Goal: Task Accomplishment & Management: Manage account settings

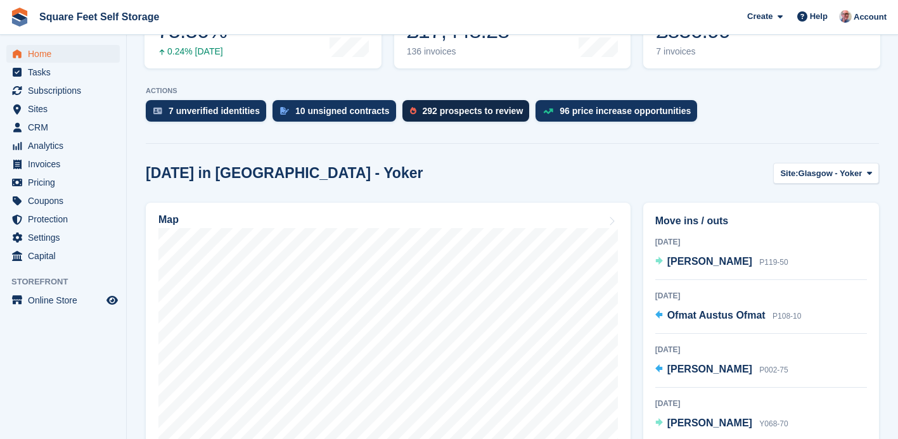
scroll to position [255, 0]
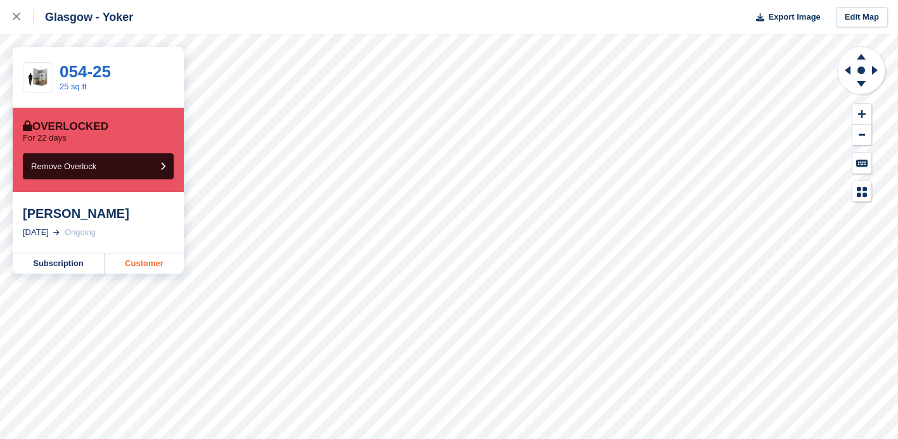
click at [135, 264] on link "Customer" at bounding box center [144, 263] width 79 height 20
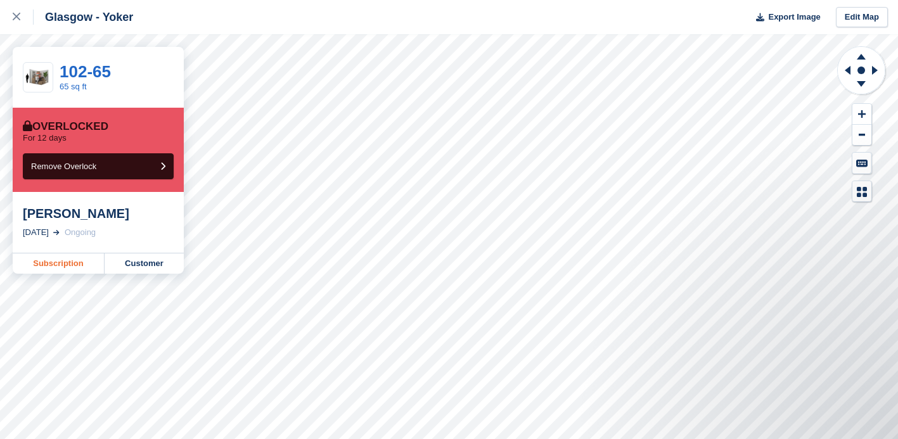
click at [66, 262] on link "Subscription" at bounding box center [59, 263] width 92 height 20
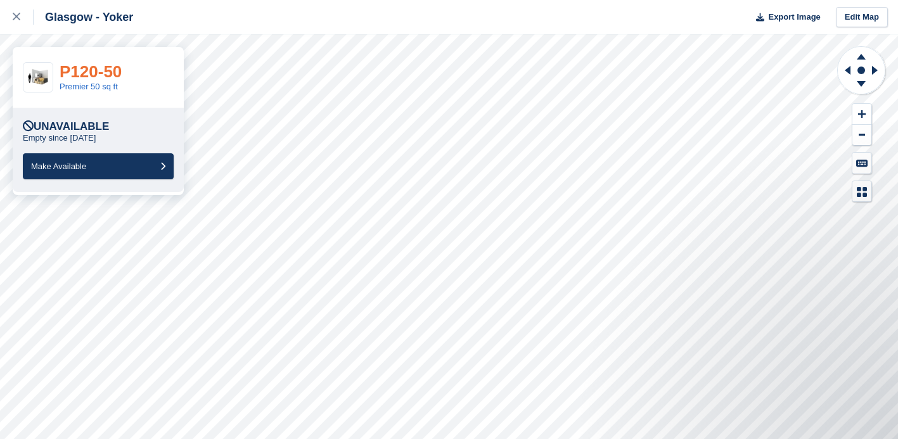
click at [93, 75] on link "P120-50" at bounding box center [91, 71] width 62 height 19
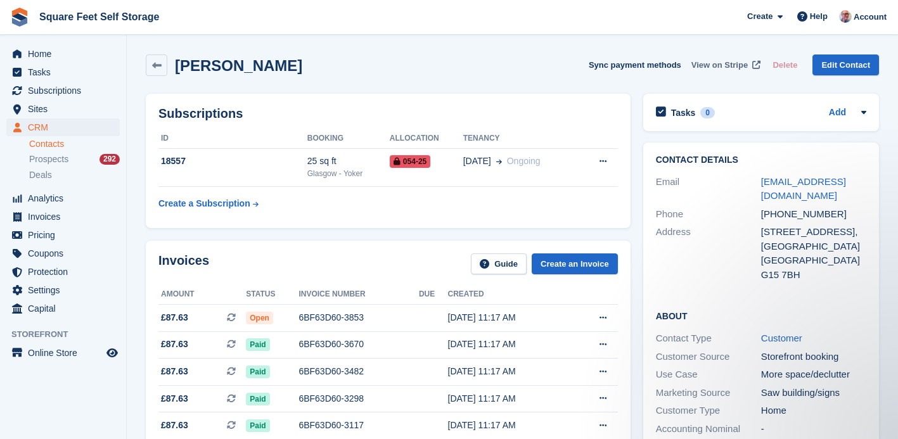
click at [713, 66] on span "View on Stripe" at bounding box center [719, 65] width 56 height 13
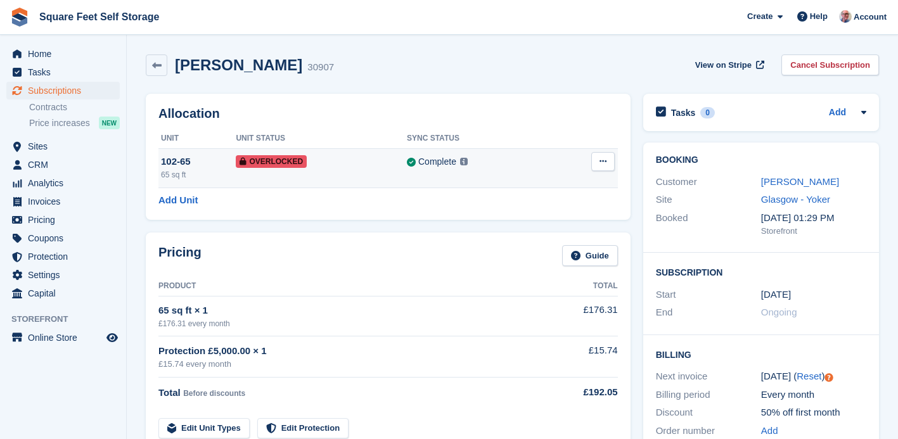
click at [365, 174] on td "Overlocked" at bounding box center [321, 167] width 171 height 39
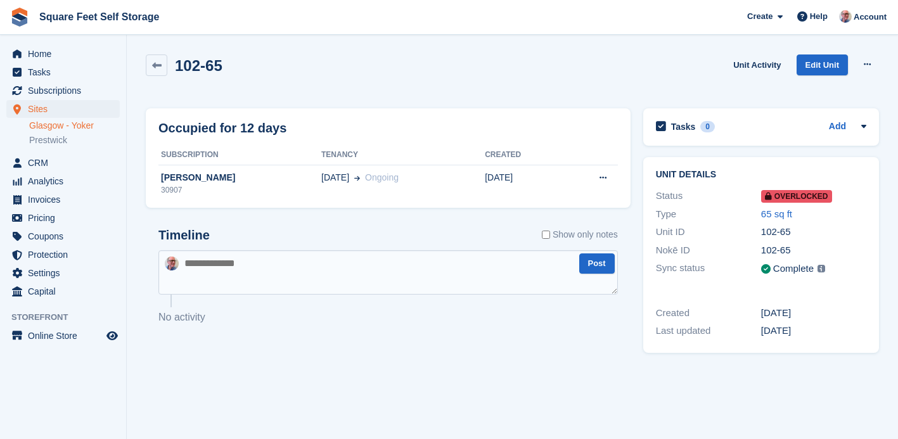
click at [365, 174] on span "Ongoing" at bounding box center [382, 177] width 34 height 10
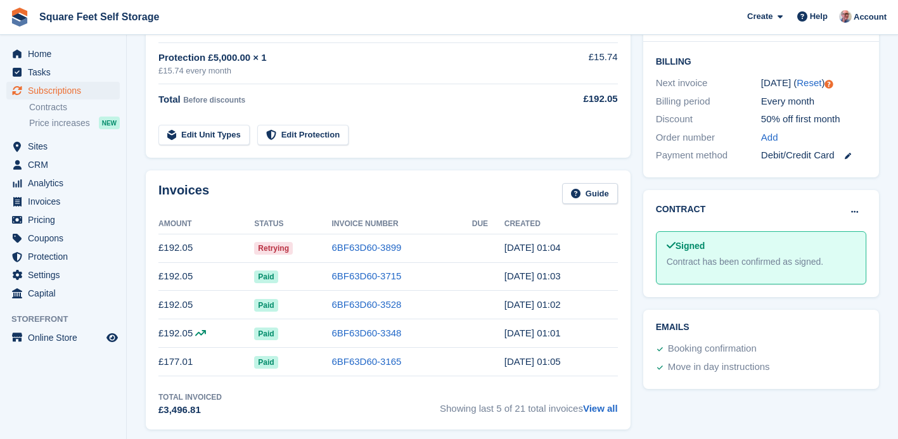
scroll to position [319, 0]
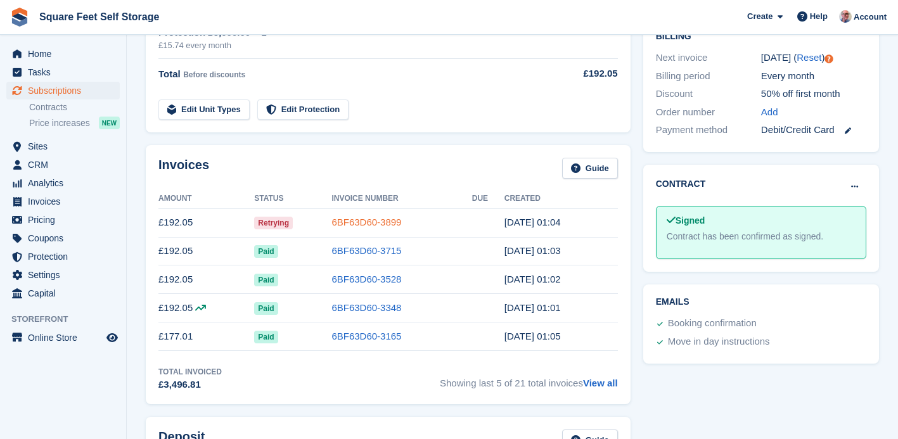
click at [364, 220] on link "6BF63D60-3899" at bounding box center [366, 222] width 70 height 11
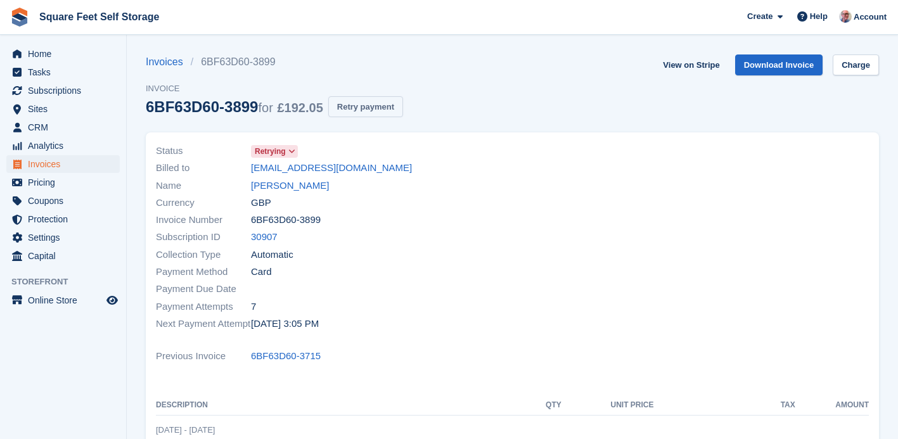
click at [373, 104] on button "Retry payment" at bounding box center [365, 106] width 75 height 21
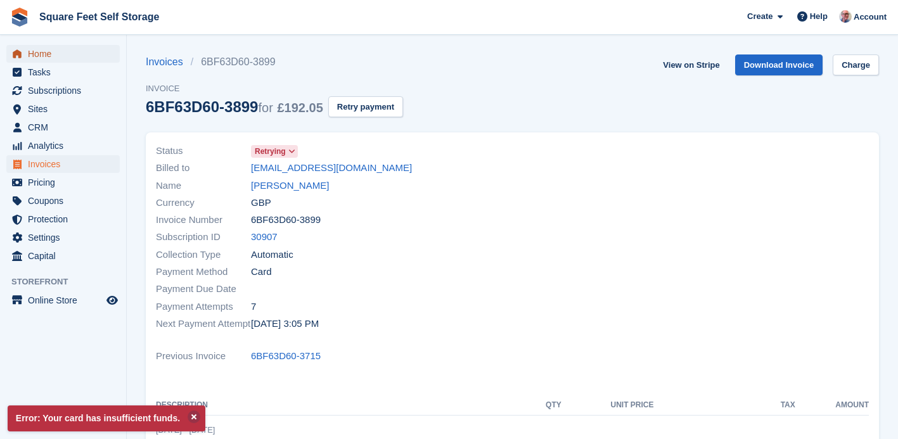
click at [34, 56] on span "Home" at bounding box center [66, 54] width 76 height 18
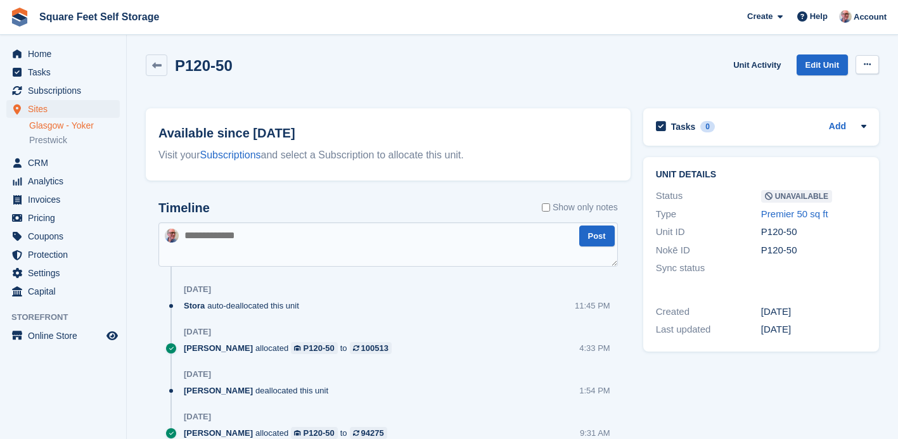
click at [863, 67] on icon at bounding box center [866, 64] width 7 height 8
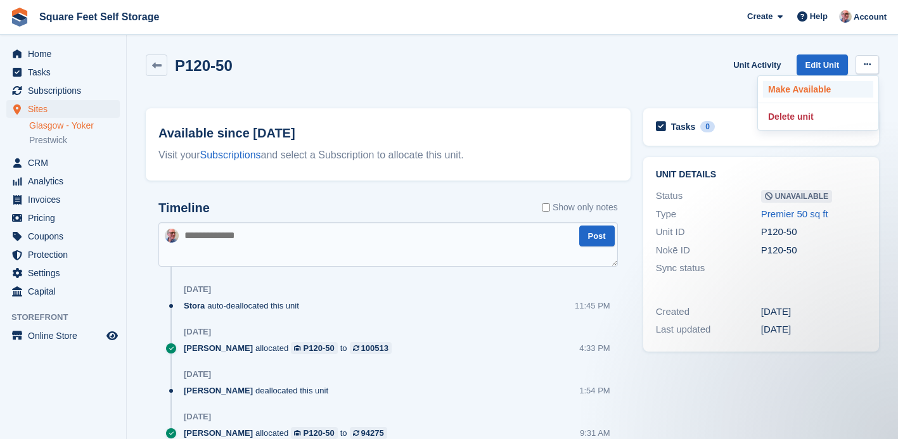
click at [807, 87] on p "Make Available" at bounding box center [818, 89] width 110 height 16
